Goal: Task Accomplishment & Management: Use online tool/utility

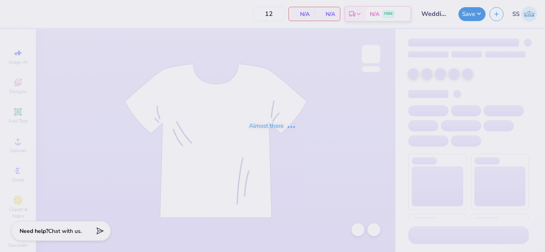
type input "15"
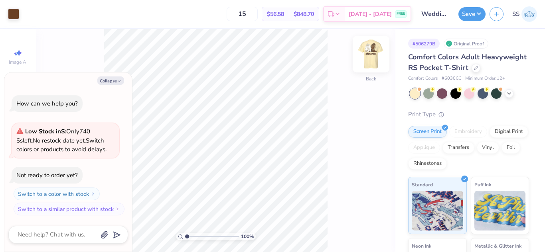
click at [374, 51] on img at bounding box center [371, 54] width 32 height 32
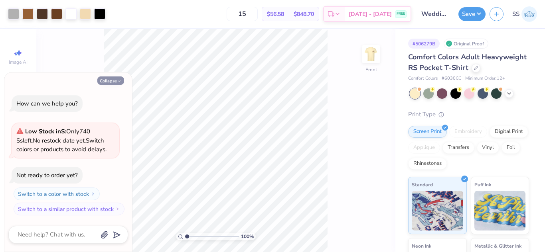
click at [106, 82] on button "Collapse" at bounding box center [110, 81] width 27 height 8
type textarea "x"
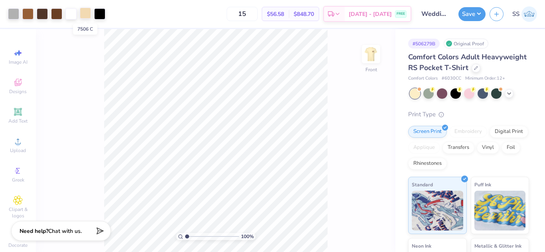
click at [86, 10] on div at bounding box center [85, 13] width 11 height 11
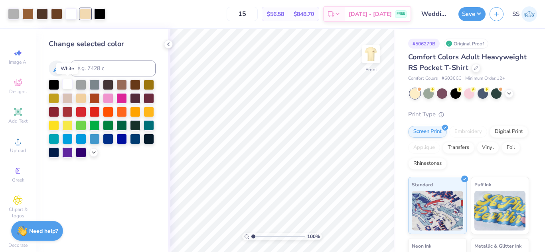
click at [70, 86] on div at bounding box center [67, 84] width 10 height 10
click at [361, 230] on icon at bounding box center [357, 230] width 7 height 7
click at [58, 14] on div at bounding box center [56, 13] width 11 height 11
click at [96, 66] on input at bounding box center [113, 69] width 85 height 16
type input "476"
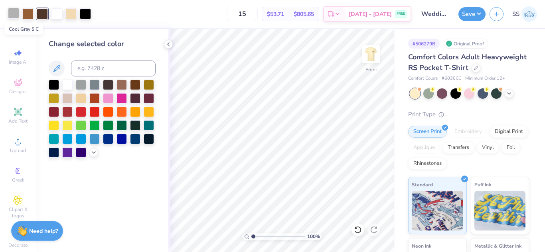
click at [15, 18] on div at bounding box center [13, 13] width 11 height 11
click at [71, 84] on div at bounding box center [67, 84] width 10 height 10
click at [77, 13] on div at bounding box center [70, 13] width 11 height 11
click at [99, 77] on div "Change selected color" at bounding box center [102, 98] width 107 height 119
click at [97, 70] on input at bounding box center [113, 69] width 85 height 16
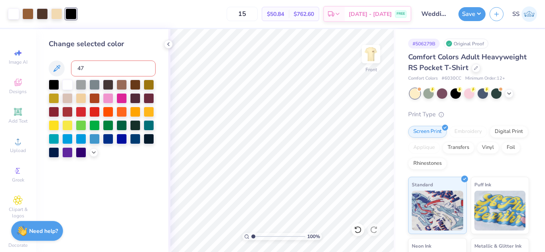
type input "476"
click at [168, 43] on icon at bounding box center [168, 44] width 6 height 6
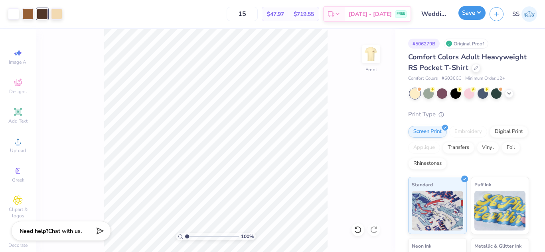
click at [471, 18] on button "Save" at bounding box center [471, 13] width 27 height 14
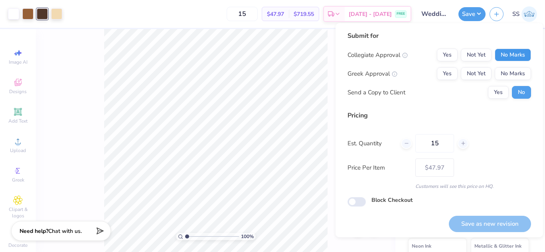
click at [501, 51] on button "No Marks" at bounding box center [512, 55] width 36 height 13
click at [504, 70] on button "No Marks" at bounding box center [512, 73] width 36 height 13
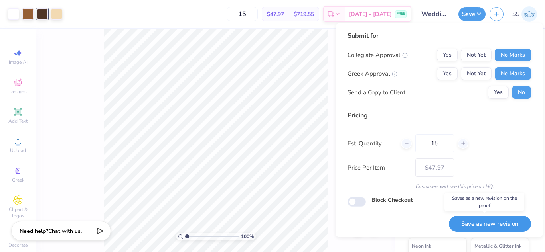
click at [486, 220] on button "Save as new revision" at bounding box center [490, 224] width 82 height 16
type input "$47.97"
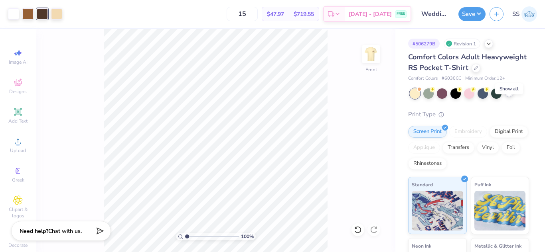
click at [508, 96] on icon at bounding box center [509, 93] width 6 height 6
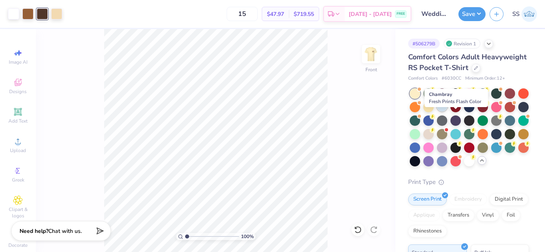
click at [447, 112] on div at bounding box center [442, 106] width 10 height 10
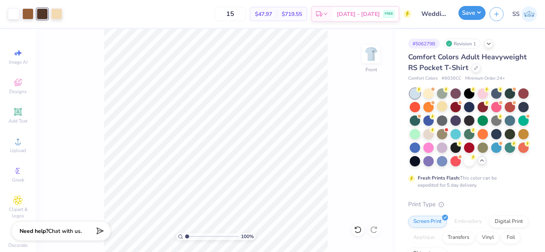
click at [479, 15] on button "Save" at bounding box center [471, 13] width 27 height 14
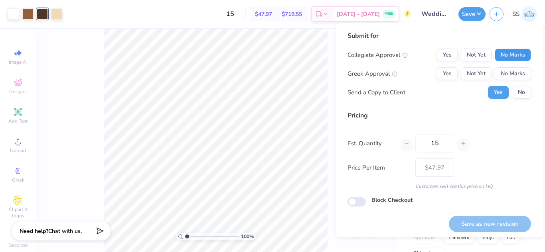
click at [497, 53] on button "No Marks" at bounding box center [512, 55] width 36 height 13
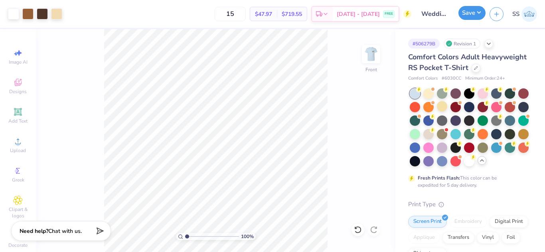
click at [474, 8] on button "Save" at bounding box center [471, 13] width 27 height 14
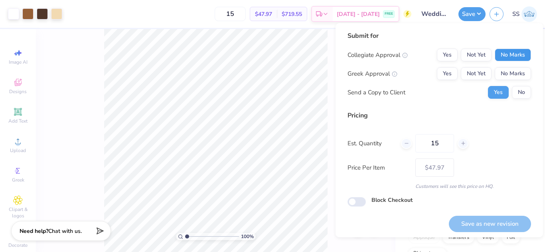
click at [516, 52] on button "No Marks" at bounding box center [512, 55] width 36 height 13
click at [515, 77] on button "No Marks" at bounding box center [512, 73] width 36 height 13
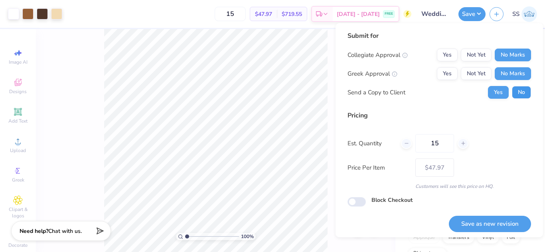
click at [520, 87] on button "No" at bounding box center [521, 92] width 19 height 13
click at [482, 220] on button "Save as new revision" at bounding box center [490, 224] width 82 height 16
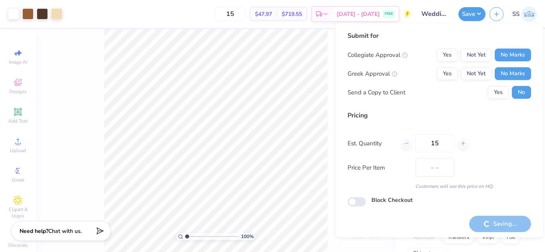
type input "$47.97"
